Goal: Task Accomplishment & Management: Manage account settings

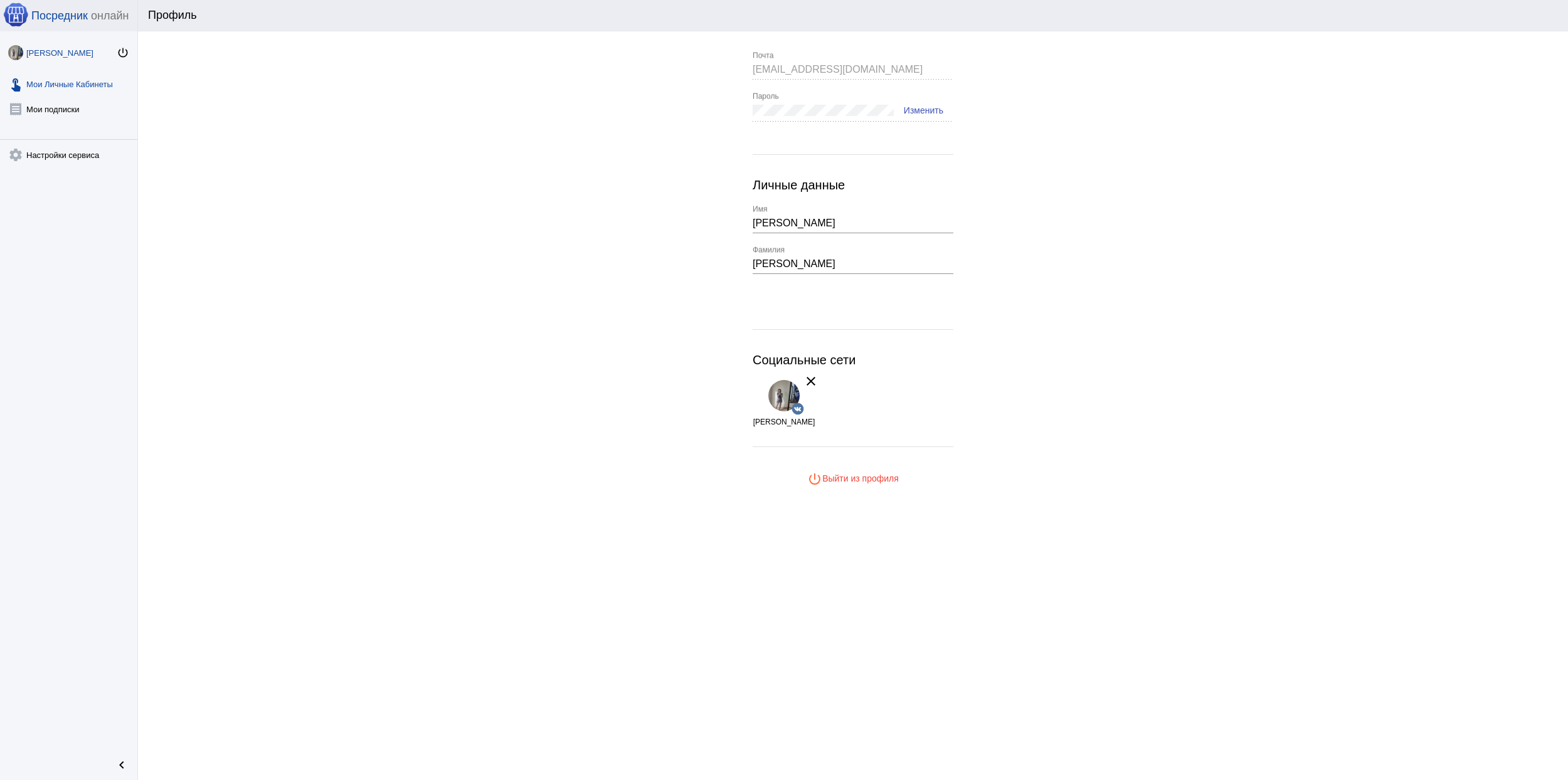
click at [81, 84] on link "touch_app Мои Личные Кабинеты" at bounding box center [69, 81] width 138 height 25
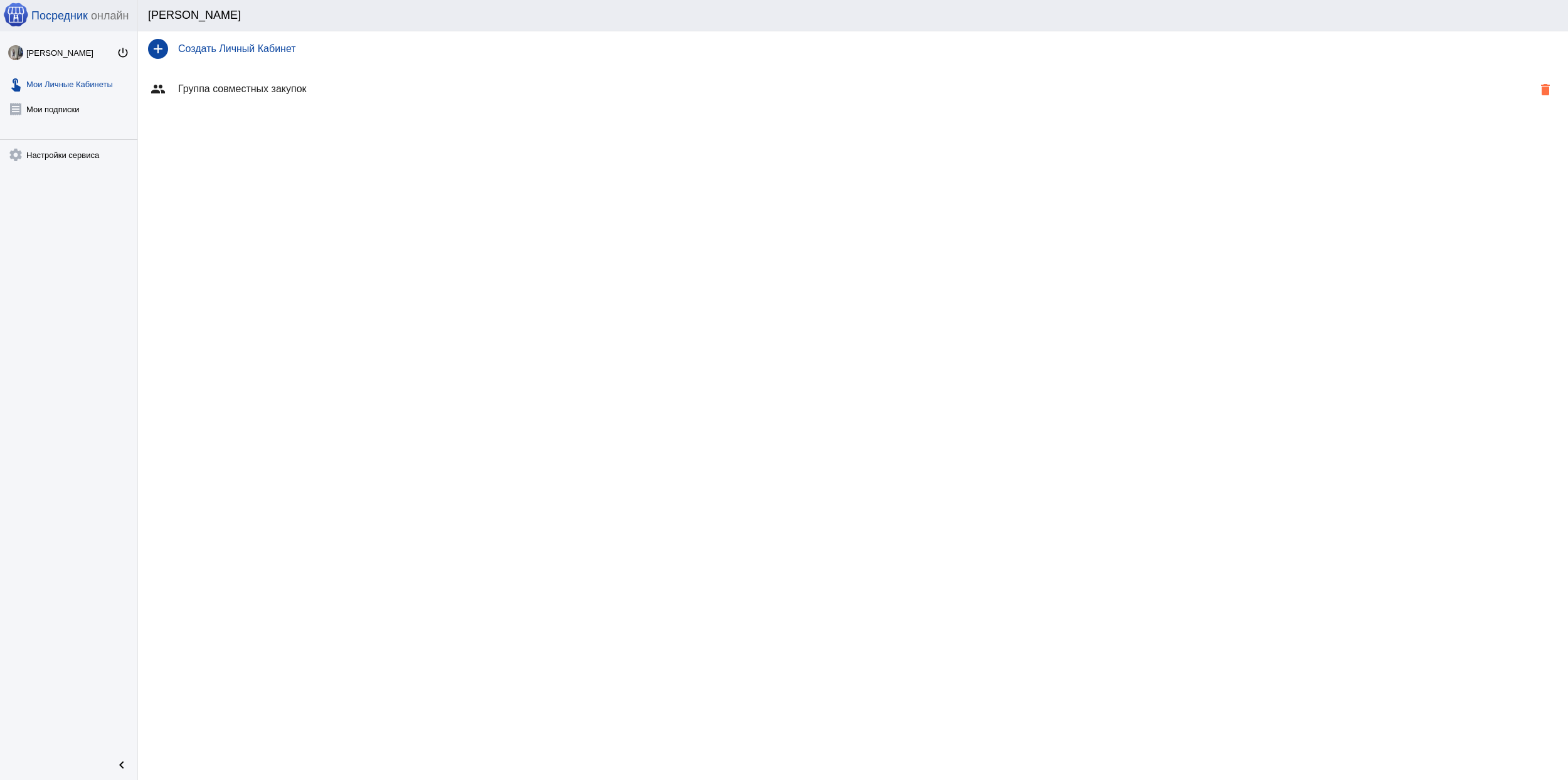
click at [327, 85] on h4 "Группа совместных закупок" at bounding box center [855, 89] width 1354 height 11
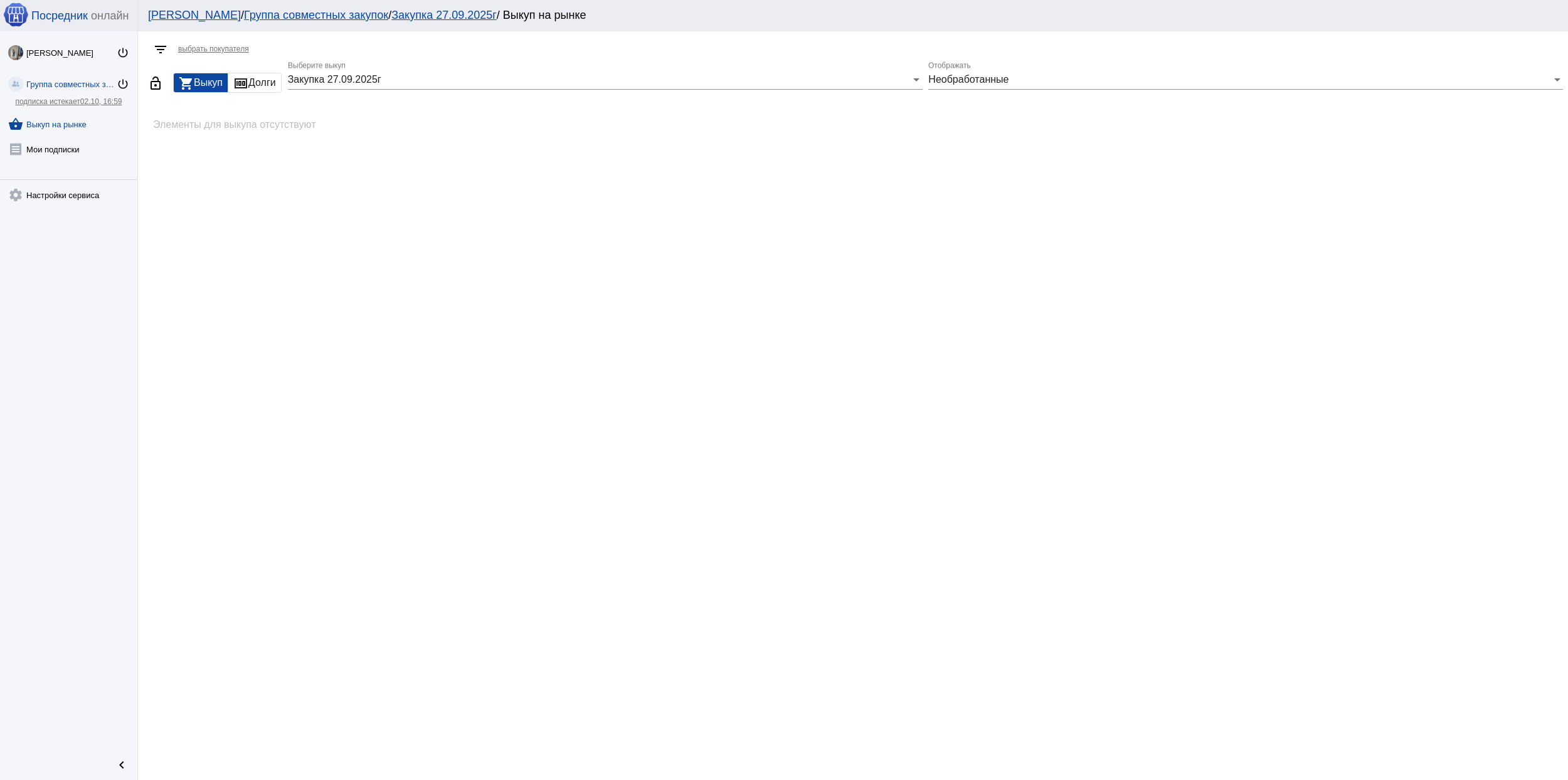
click at [291, 10] on link "Группа совместных закупок" at bounding box center [316, 15] width 144 height 13
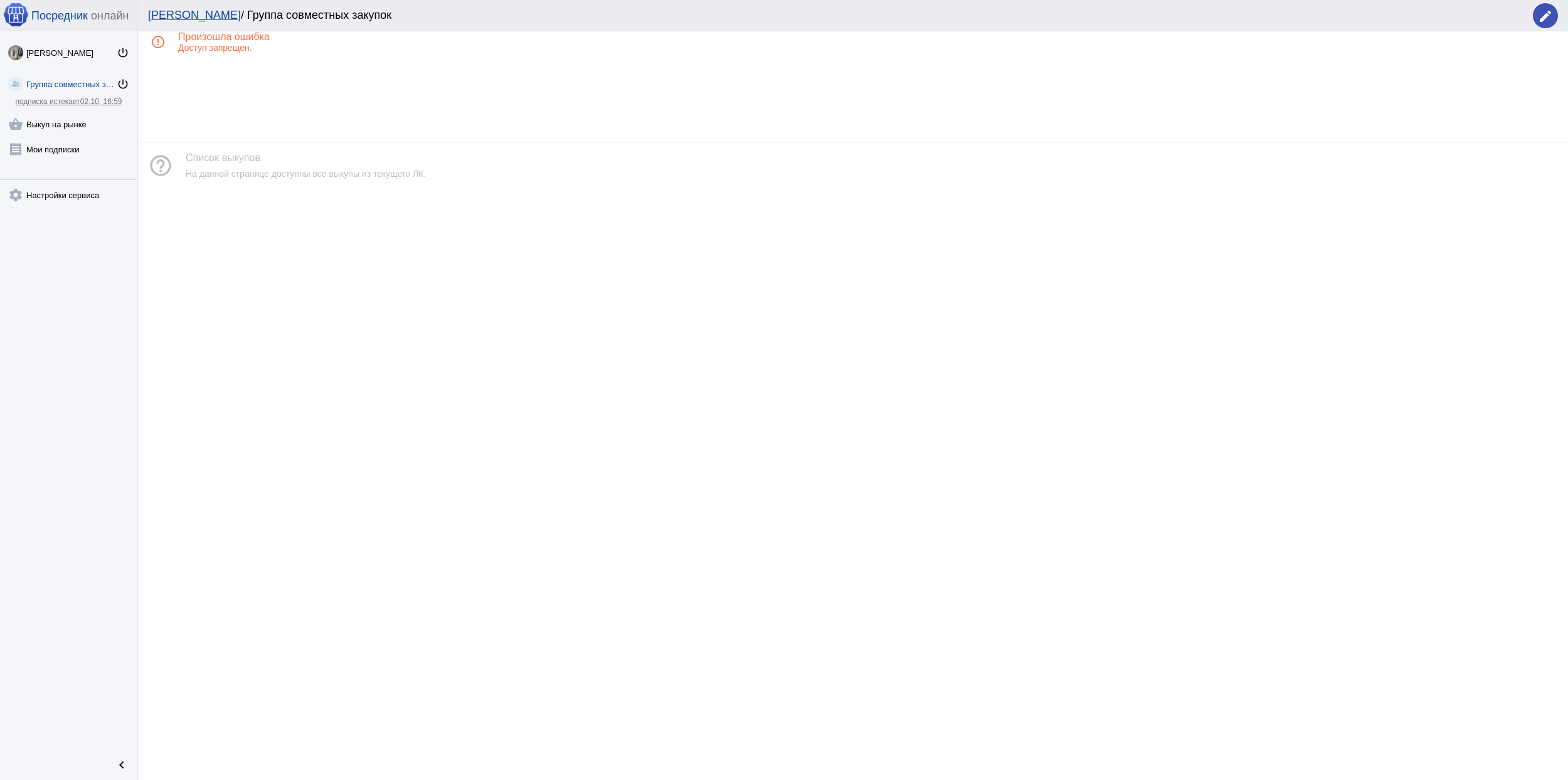
click at [1540, 13] on mat-icon "edit" at bounding box center [1545, 16] width 15 height 15
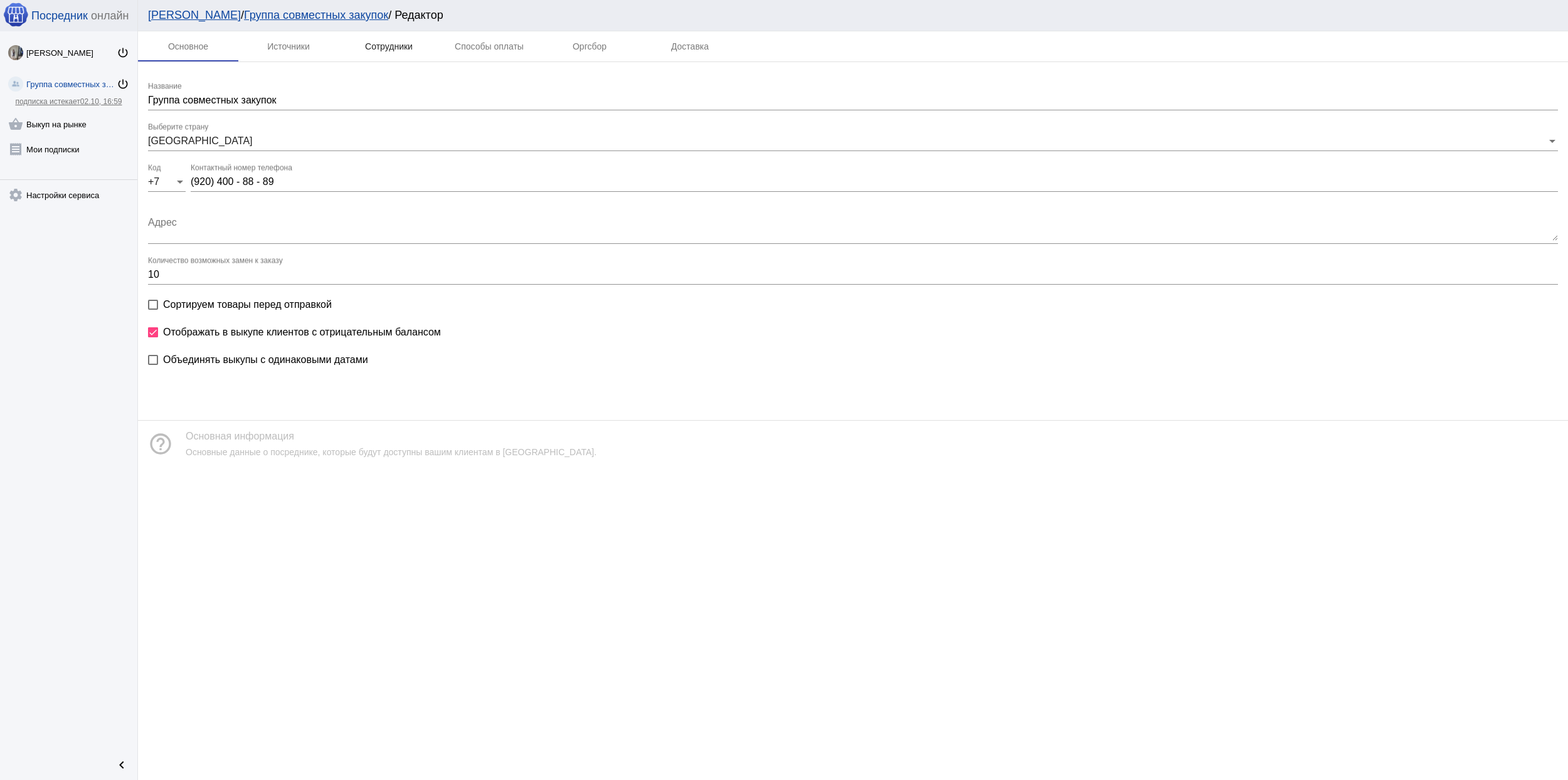
click at [382, 46] on div "Сотрудники" at bounding box center [388, 46] width 48 height 10
